Goal: Task Accomplishment & Management: Manage account settings

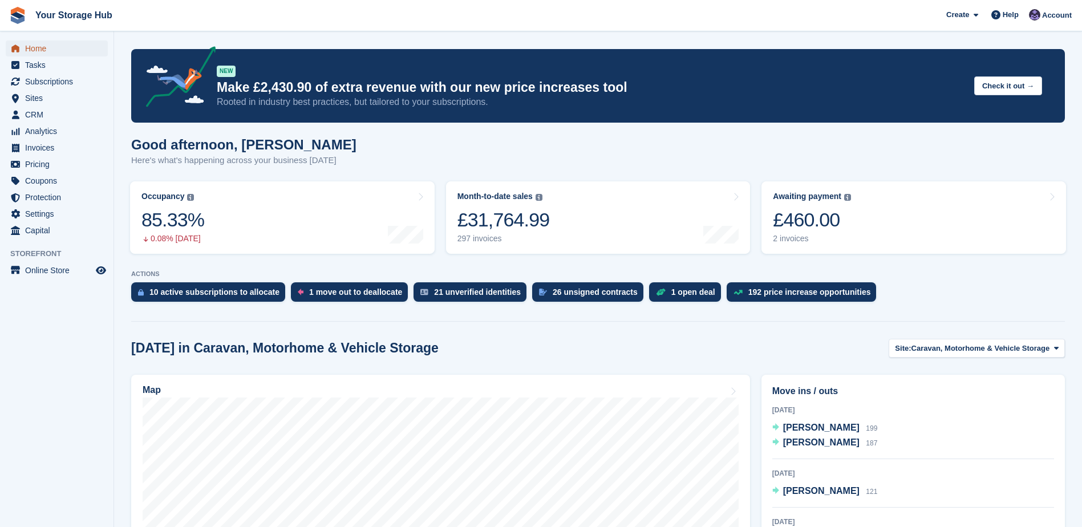
click at [43, 49] on span "Home" at bounding box center [59, 49] width 68 height 16
click at [58, 81] on span "Subscriptions" at bounding box center [59, 82] width 68 height 16
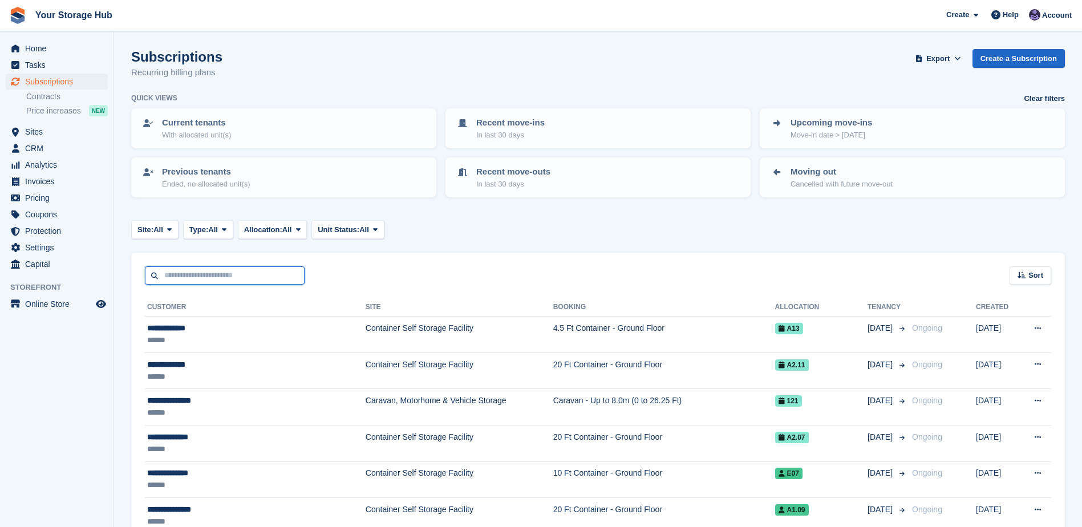
click at [209, 274] on input "text" at bounding box center [225, 275] width 160 height 19
type input "********"
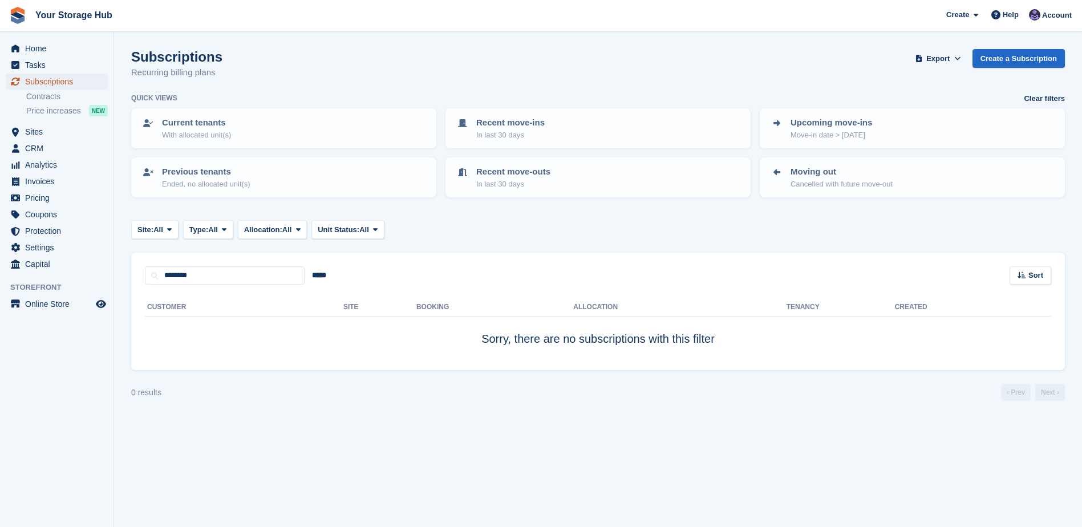
click at [51, 79] on span "Subscriptions" at bounding box center [59, 82] width 68 height 16
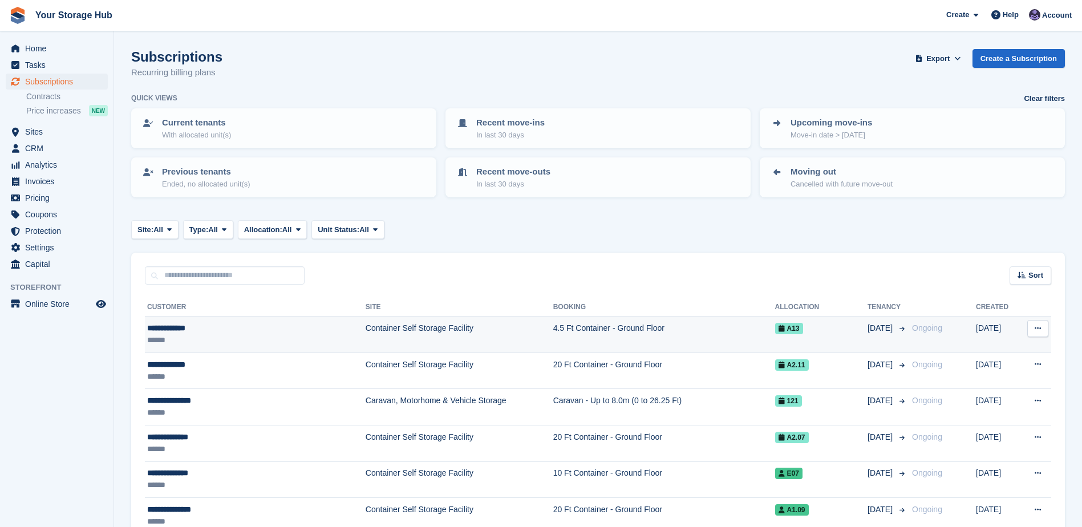
click at [553, 329] on td "4.5 Ft Container - Ground Floor" at bounding box center [664, 335] width 222 height 37
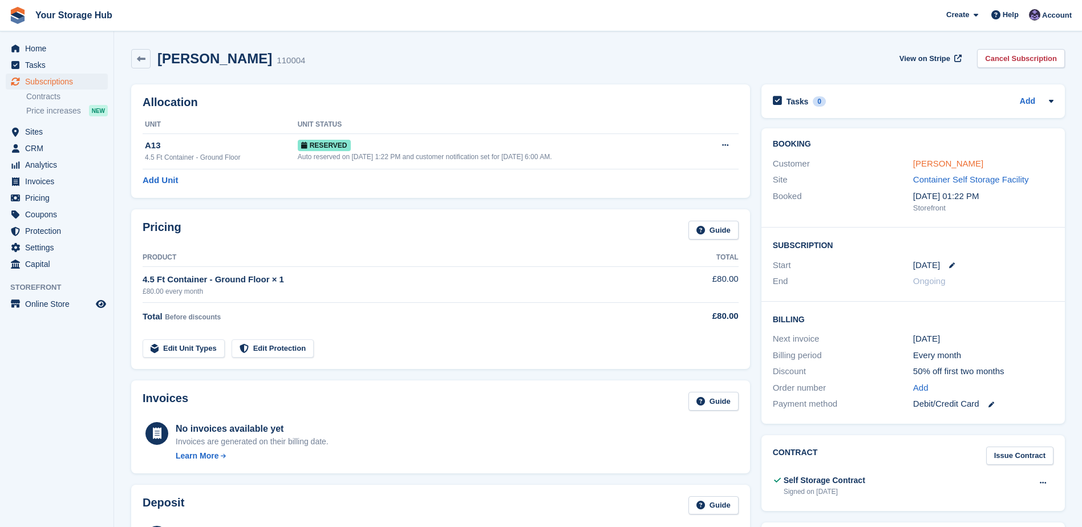
click at [960, 167] on link "[PERSON_NAME]" at bounding box center [948, 164] width 70 height 10
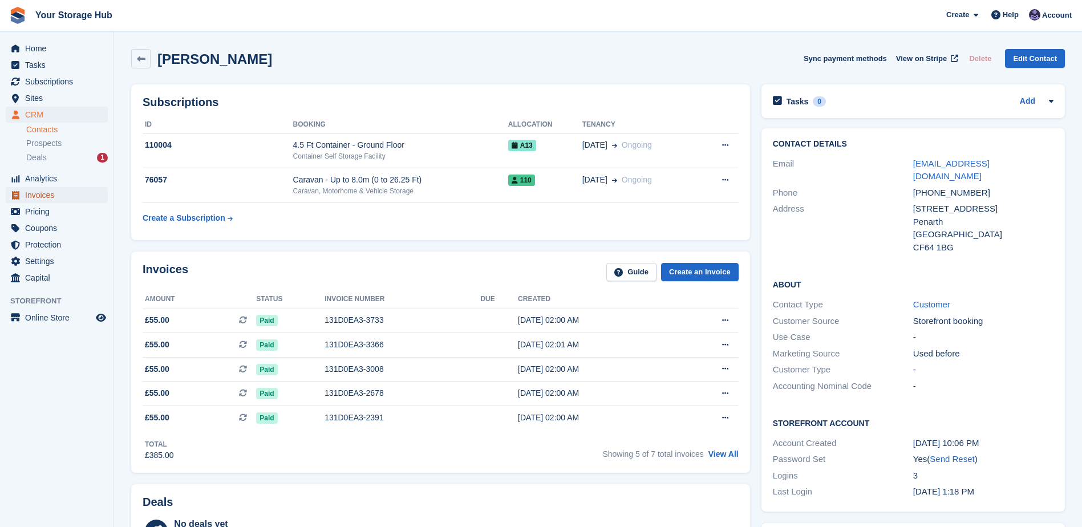
click at [34, 191] on span "Invoices" at bounding box center [59, 195] width 68 height 16
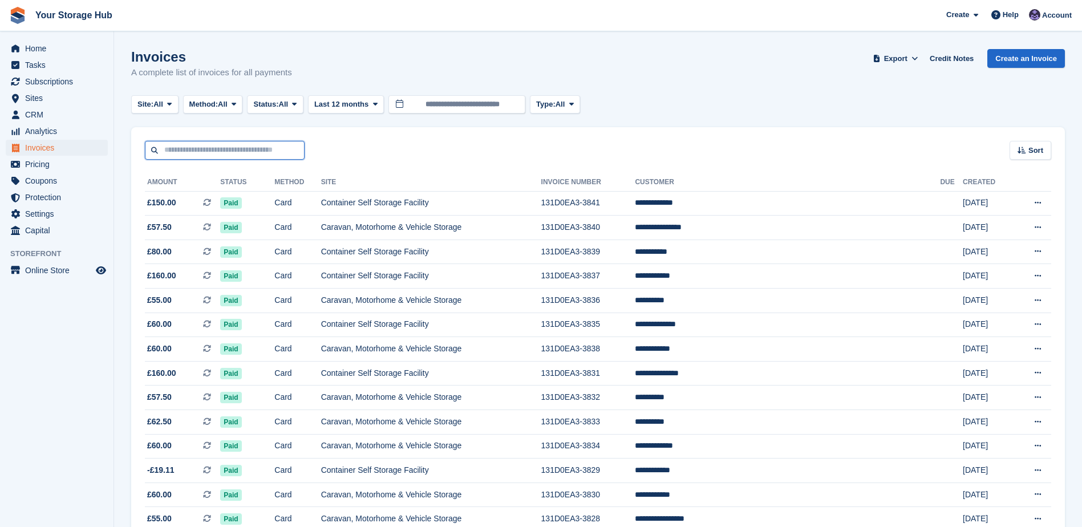
click at [180, 147] on input "text" at bounding box center [225, 150] width 160 height 19
type input "**********"
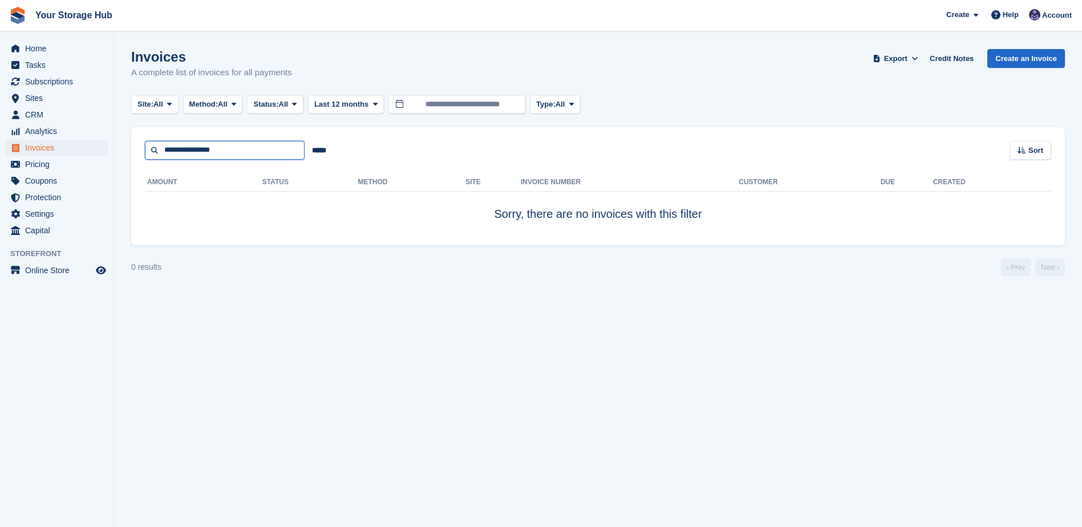
drag, startPoint x: 252, startPoint y: 151, endPoint x: 156, endPoint y: 151, distance: 95.8
click at [156, 151] on input "**********" at bounding box center [225, 150] width 160 height 19
click at [320, 150] on input "*****" at bounding box center [319, 150] width 29 height 19
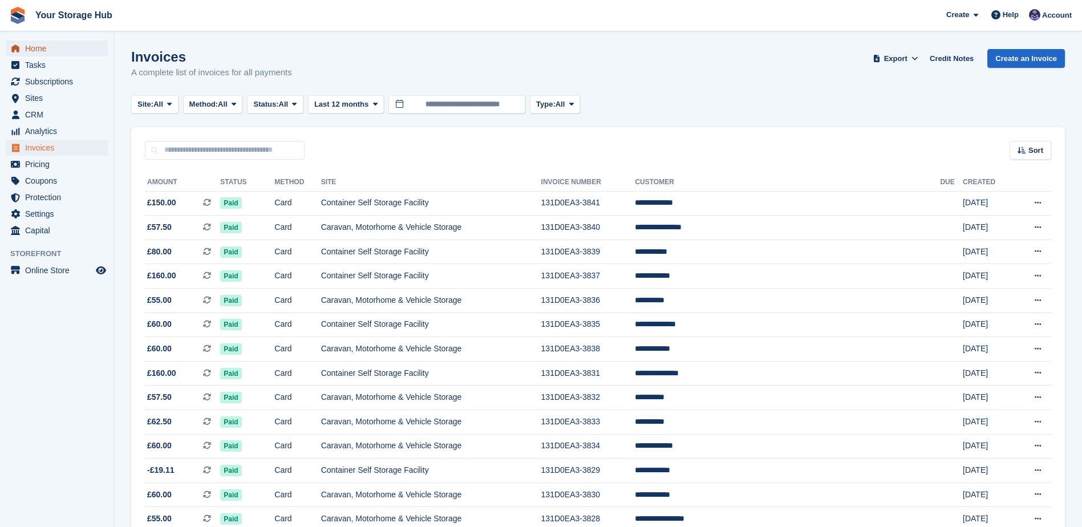
click at [46, 52] on span "Home" at bounding box center [59, 49] width 68 height 16
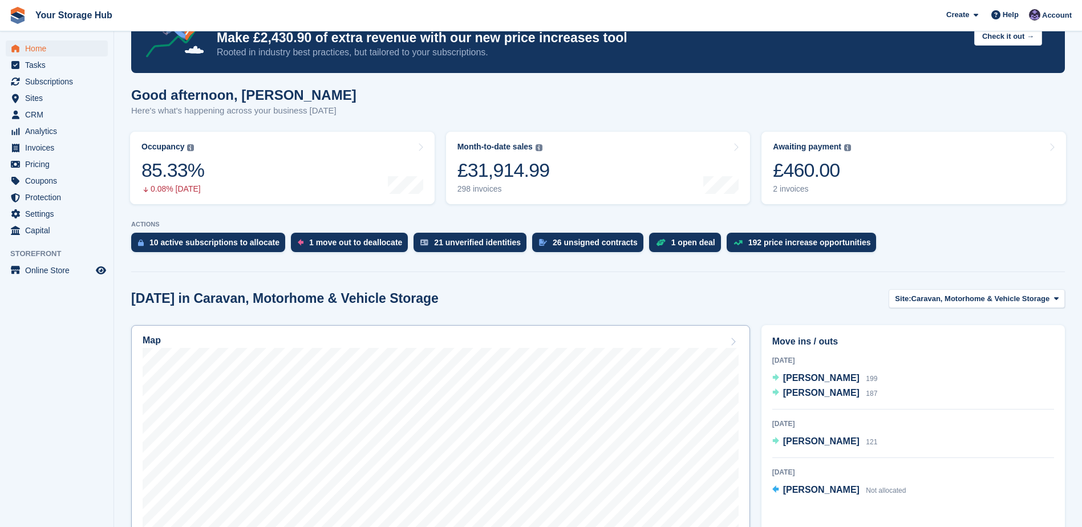
scroll to position [114, 0]
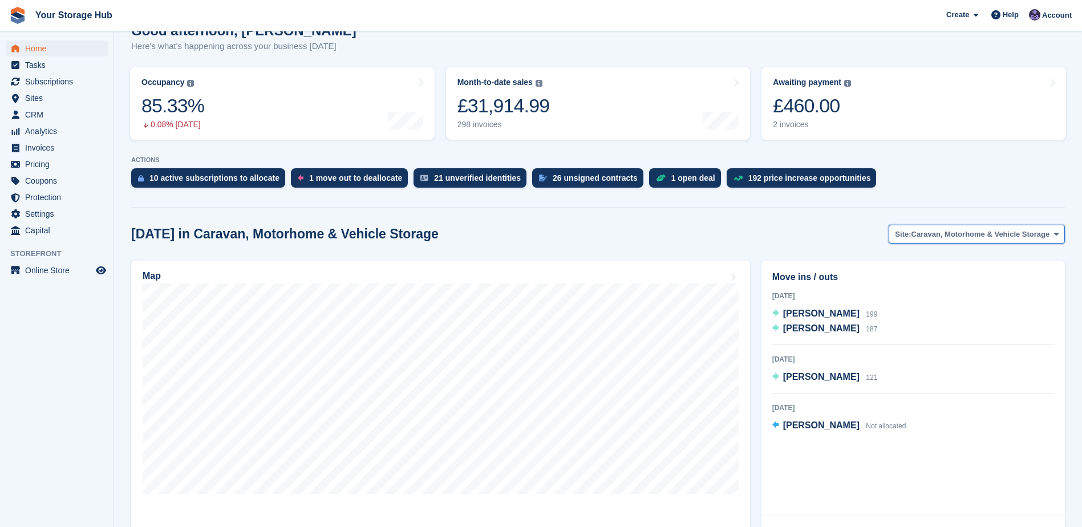
click at [953, 242] on button "Site: Caravan, Motorhome & Vehicle Storage" at bounding box center [977, 234] width 176 height 19
click at [944, 288] on link "Container Self Storage Facility" at bounding box center [978, 282] width 164 height 21
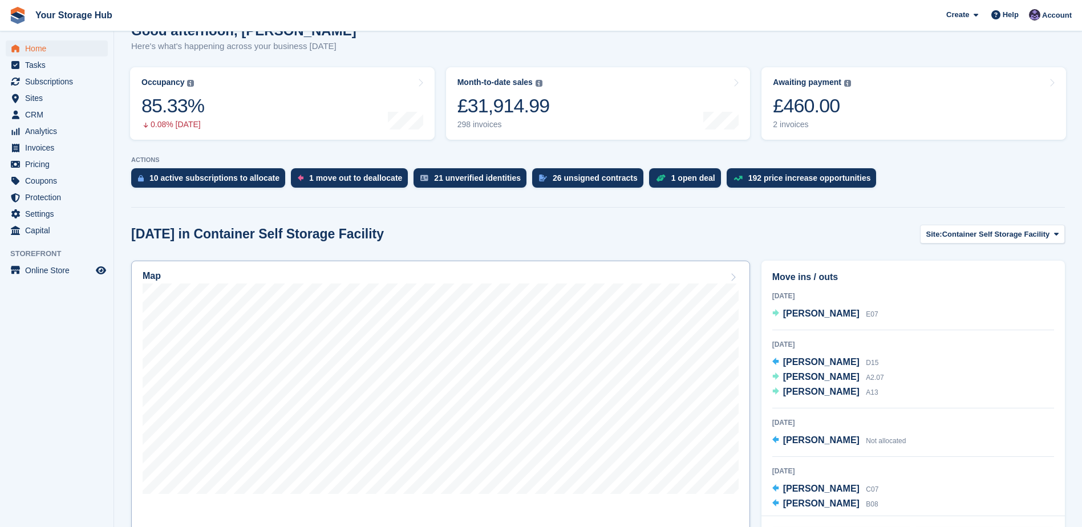
scroll to position [171, 0]
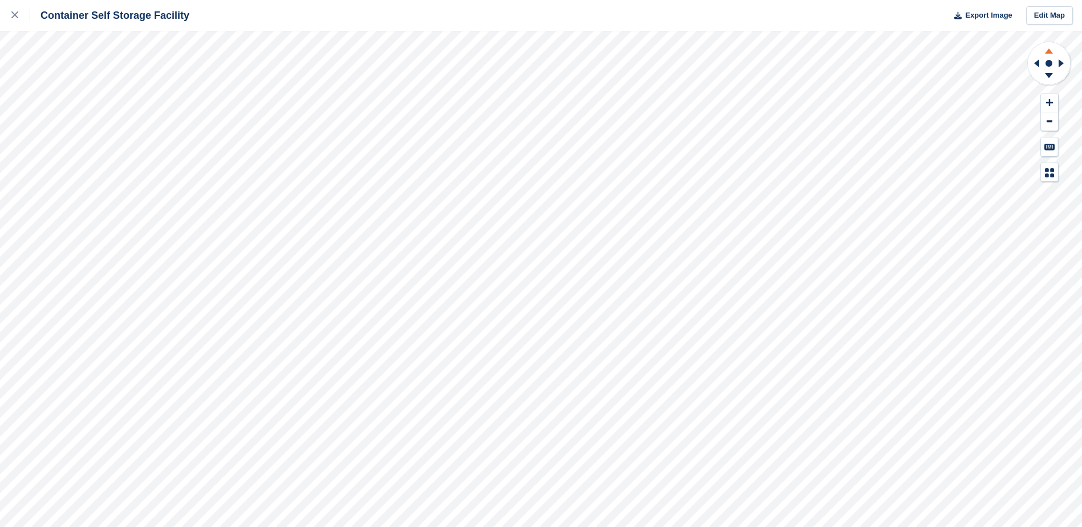
click at [1048, 50] on icon at bounding box center [1049, 49] width 30 height 14
click at [1048, 49] on icon at bounding box center [1049, 49] width 30 height 14
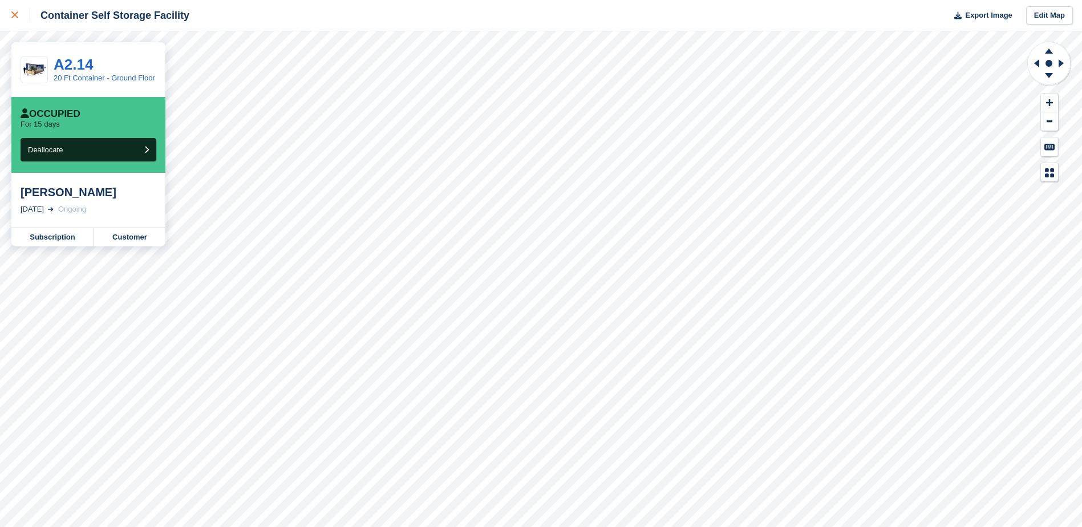
click at [11, 18] on link at bounding box center [15, 15] width 30 height 31
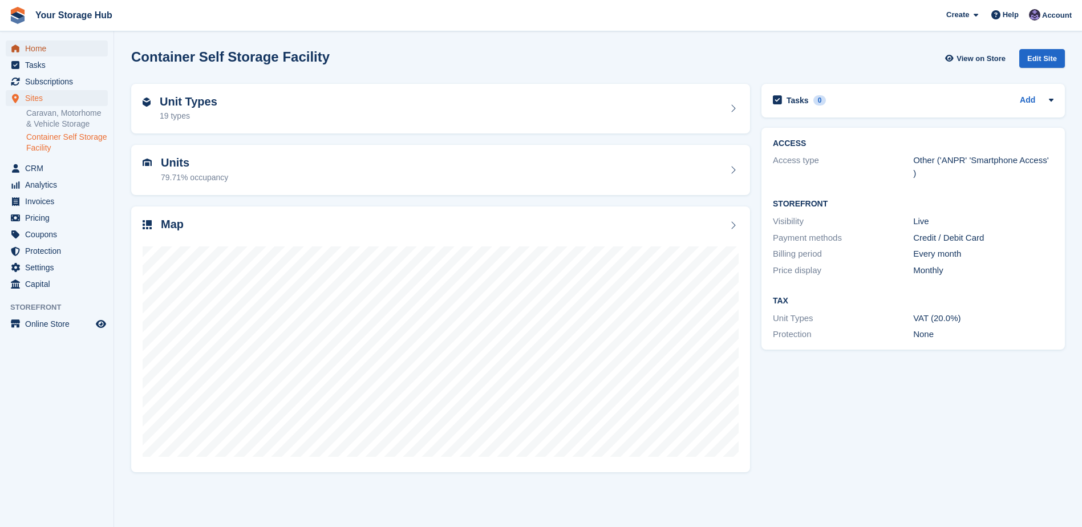
click at [48, 50] on span "Home" at bounding box center [59, 49] width 68 height 16
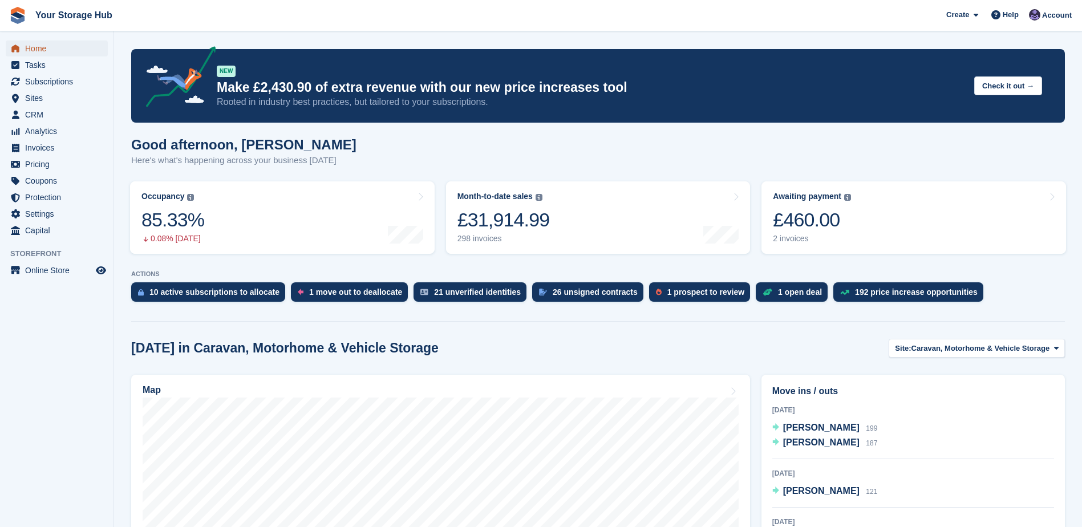
click at [25, 48] on link "Home" at bounding box center [57, 49] width 102 height 16
